Goal: Information Seeking & Learning: Compare options

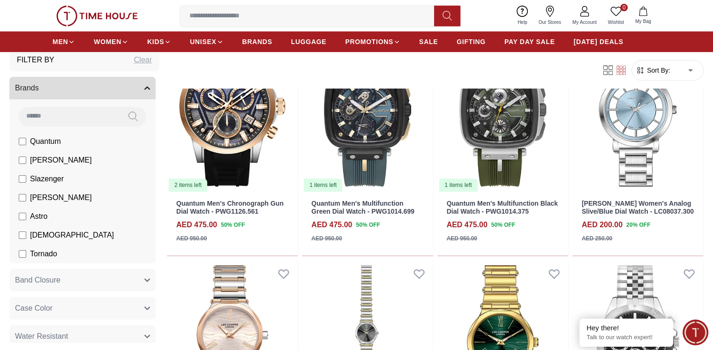
scroll to position [27, 0]
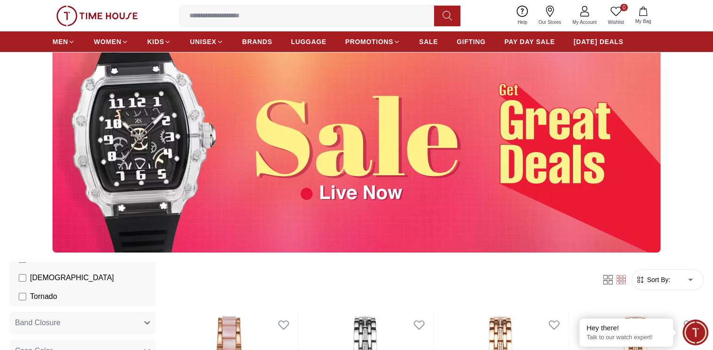
scroll to position [63, 0]
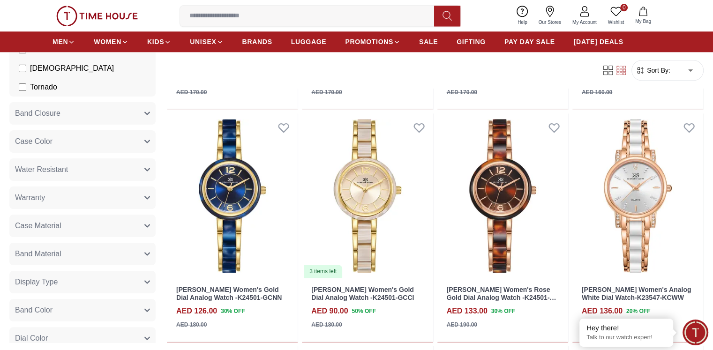
scroll to position [1231, 0]
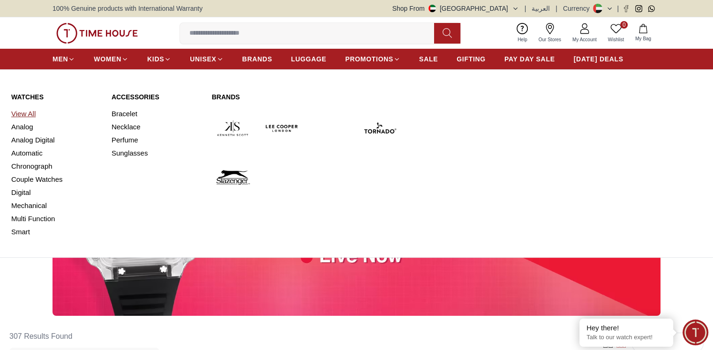
click at [25, 115] on link "View All" at bounding box center [55, 113] width 89 height 13
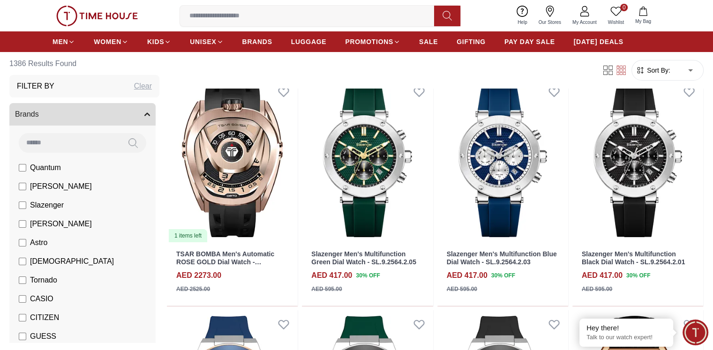
scroll to position [73, 0]
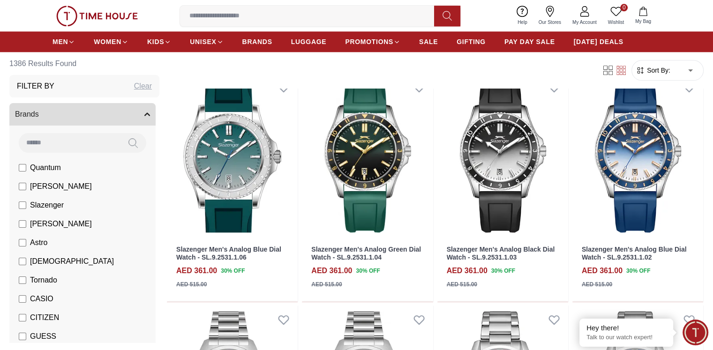
scroll to position [1009, 0]
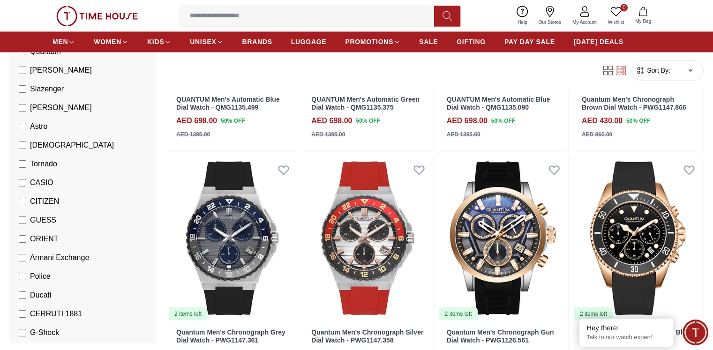
scroll to position [116, 0]
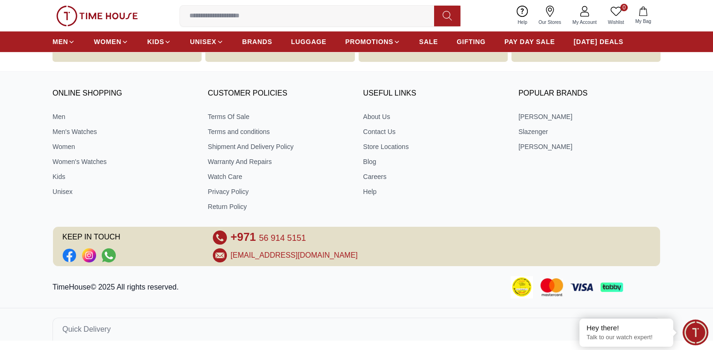
scroll to position [401, 0]
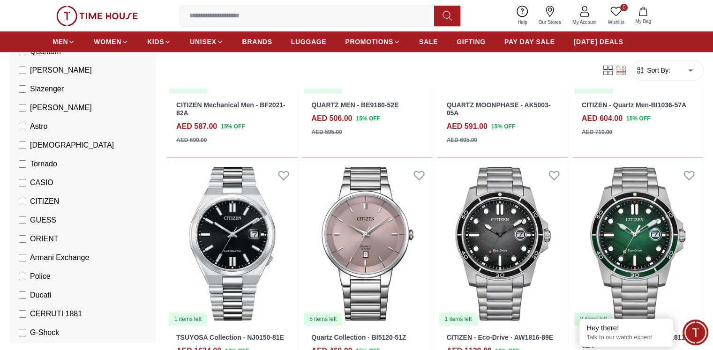
scroll to position [436, 0]
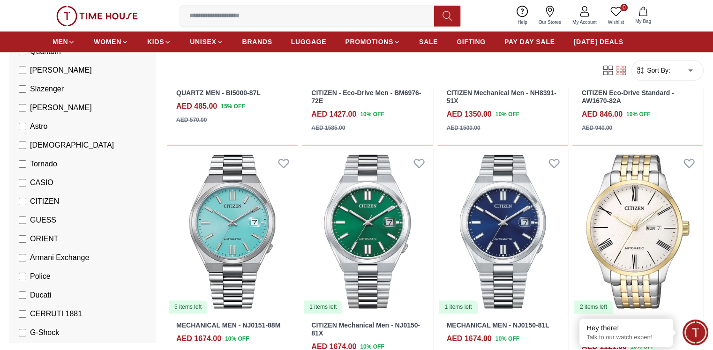
scroll to position [1165, 0]
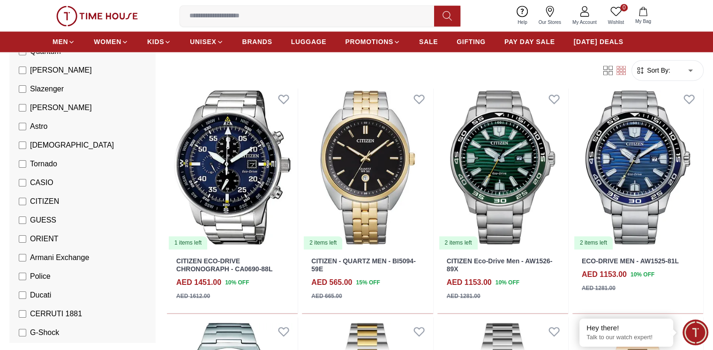
scroll to position [1463, 0]
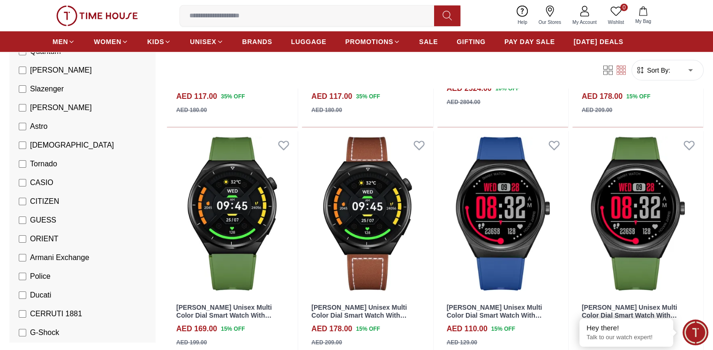
scroll to position [2814, 0]
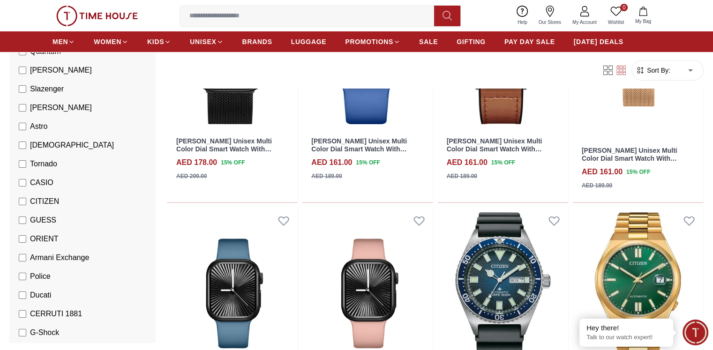
scroll to position [3562, 0]
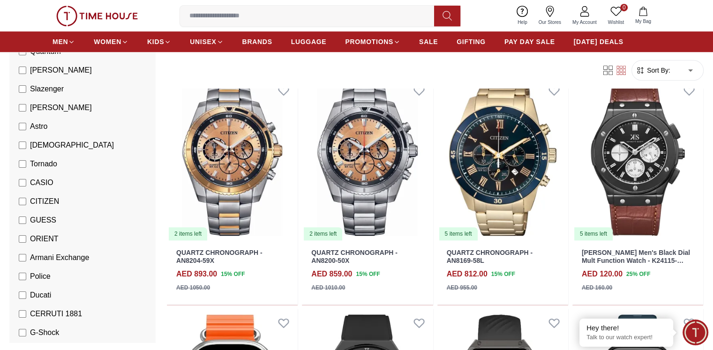
scroll to position [4270, 0]
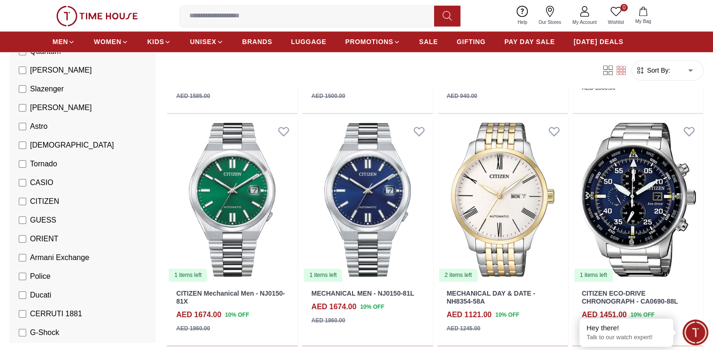
scroll to position [1197, 0]
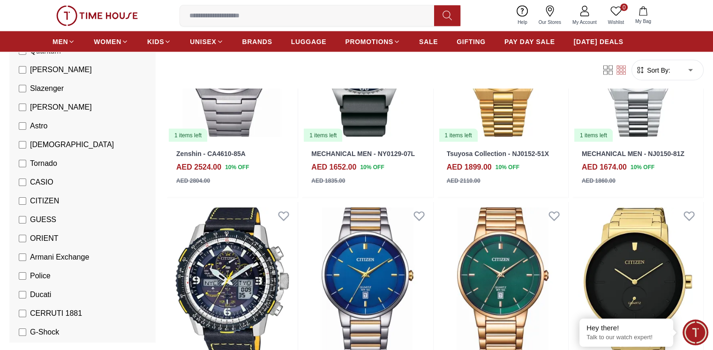
scroll to position [1801, 0]
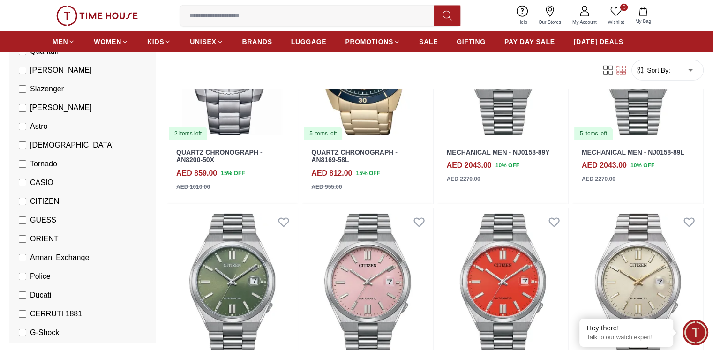
scroll to position [2488, 0]
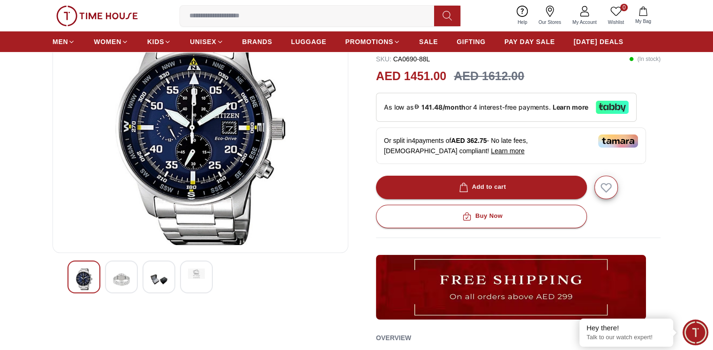
scroll to position [92, 0]
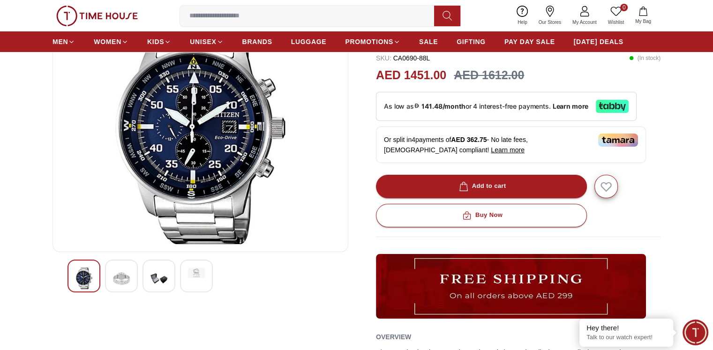
click at [126, 274] on img at bounding box center [121, 278] width 17 height 22
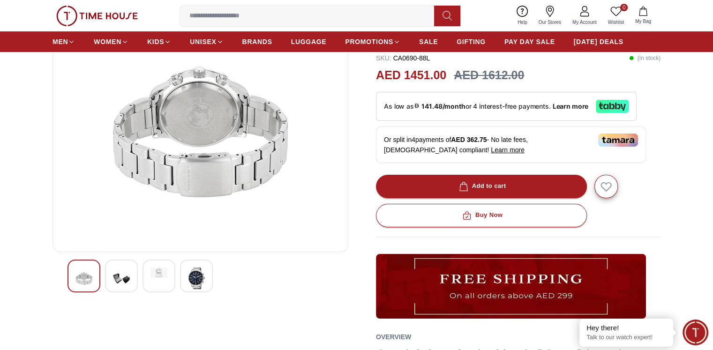
click at [159, 276] on img at bounding box center [158, 272] width 17 height 10
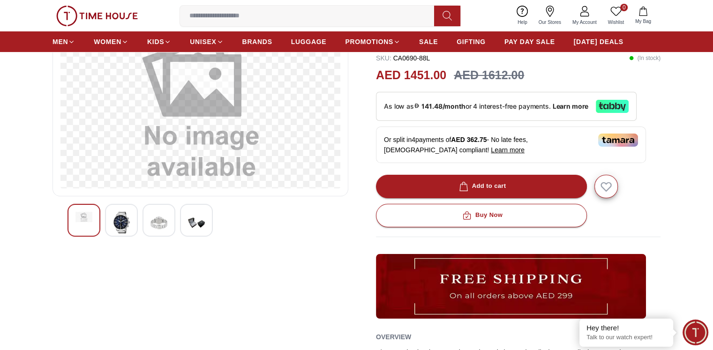
click at [197, 218] on img at bounding box center [196, 223] width 17 height 22
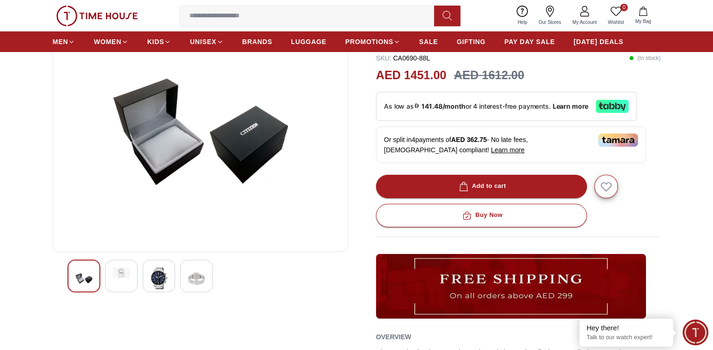
click at [192, 270] on img at bounding box center [196, 278] width 17 height 22
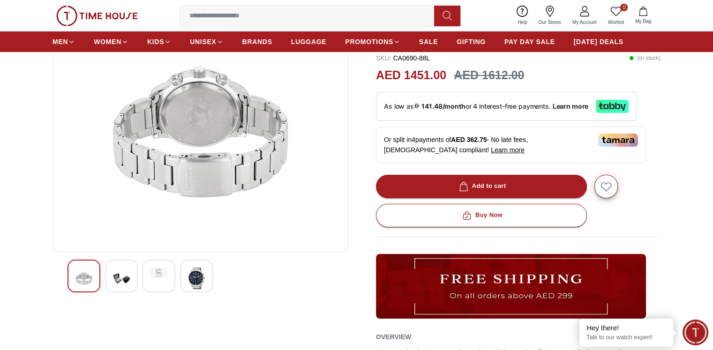
click at [192, 270] on img at bounding box center [196, 278] width 17 height 22
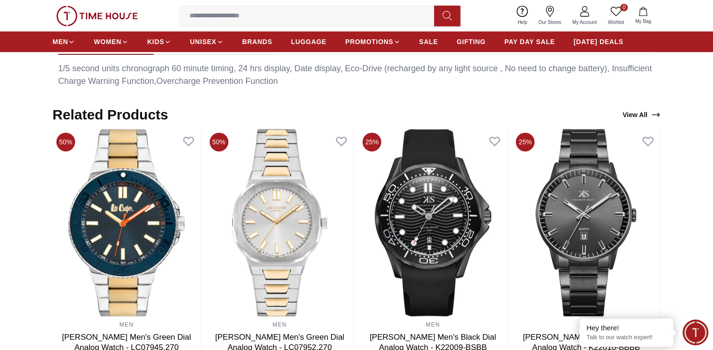
scroll to position [382, 0]
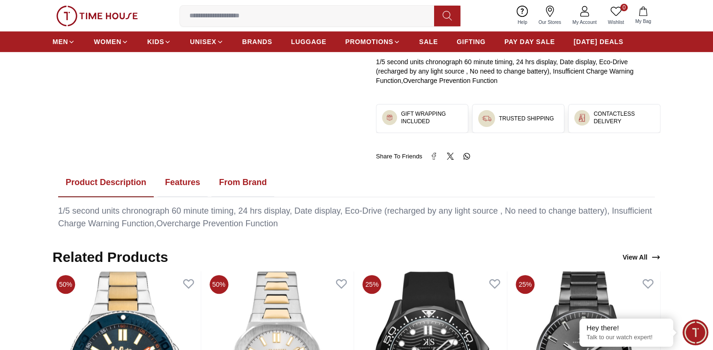
click at [185, 188] on button "Features" at bounding box center [182, 182] width 50 height 29
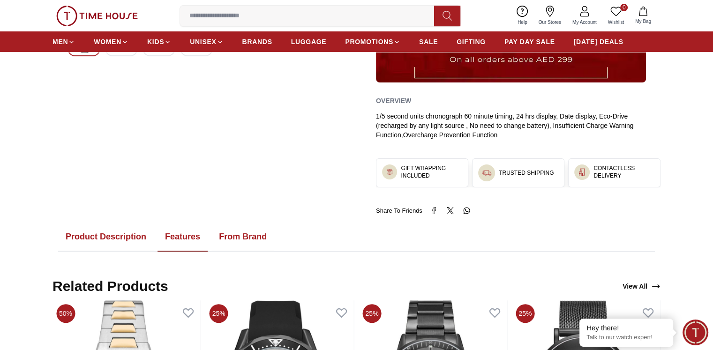
scroll to position [328, 0]
click at [122, 246] on button "Product Description" at bounding box center [106, 236] width 96 height 29
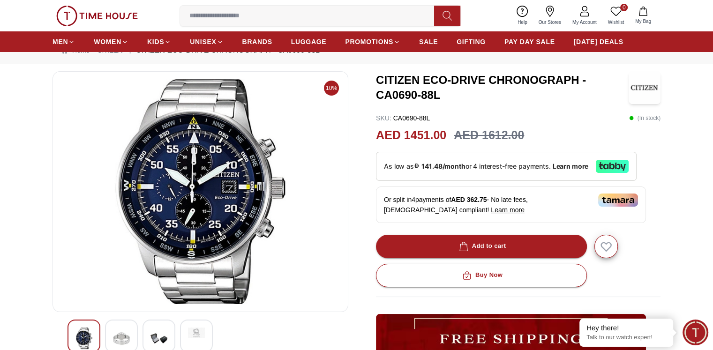
scroll to position [0, 0]
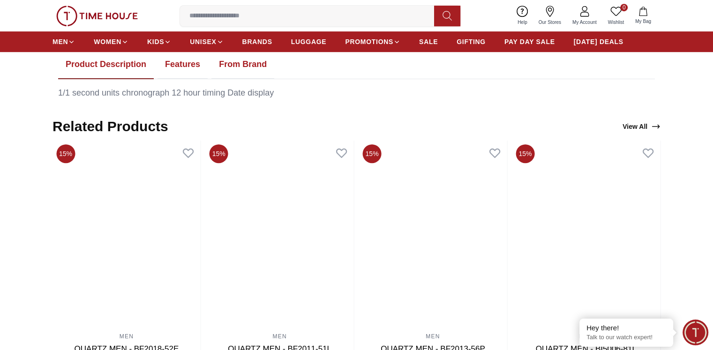
scroll to position [528, 0]
